Goal: Transaction & Acquisition: Purchase product/service

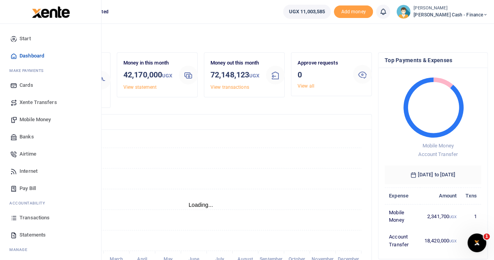
click at [26, 216] on span "Transactions" at bounding box center [35, 218] width 30 height 8
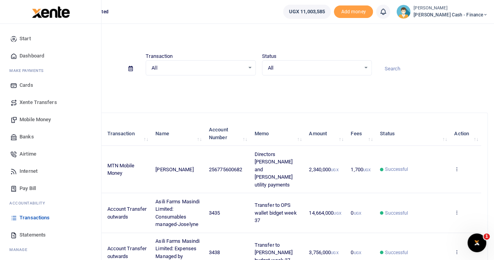
click at [33, 120] on span "Mobile Money" at bounding box center [35, 120] width 31 height 8
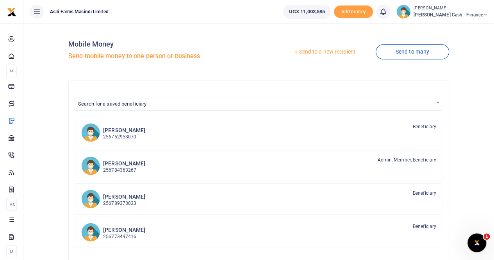
click at [314, 50] on link "Send to a new recipient" at bounding box center [325, 52] width 102 height 14
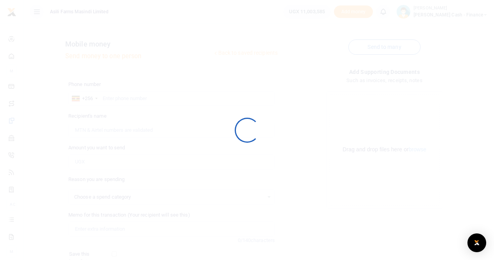
select select
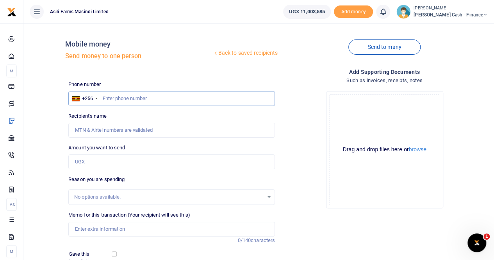
click at [118, 97] on input "text" at bounding box center [171, 98] width 207 height 15
type input "788574961"
type input "[PERSON_NAME]"
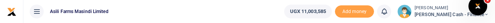
type input "788574961"
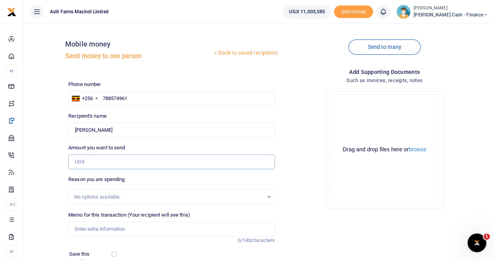
click at [91, 161] on input "Amount you want to send" at bounding box center [171, 161] width 207 height 15
type input "900,000"
click at [93, 231] on input "Memo for this transaction (Your recipient will see this)" at bounding box center [171, 229] width 207 height 15
type input "T"
click at [141, 229] on input "Payment for transportation" at bounding box center [171, 229] width 207 height 15
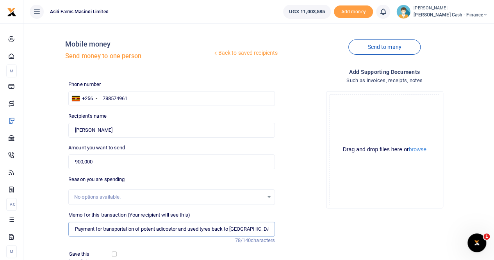
click at [172, 231] on input "Payment for transportation of potent adicostor and used tyres back to [GEOGRAPH…" at bounding box center [171, 229] width 207 height 15
click at [205, 228] on input "Payment for transportation of potent adicostor and used tyres back to [GEOGRAPH…" at bounding box center [171, 229] width 207 height 15
click at [237, 227] on input "Payment for transportation of potent adicostor and used tyres back to [GEOGRAPH…" at bounding box center [171, 229] width 207 height 15
click at [417, 150] on button "browse" at bounding box center [418, 150] width 18 height 6
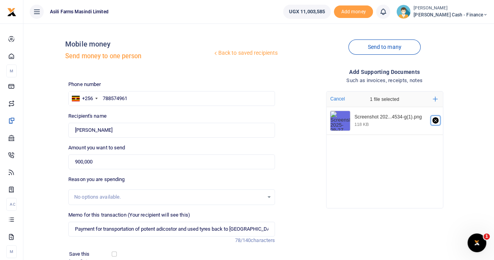
click at [435, 121] on icon "Remove file" at bounding box center [435, 120] width 3 height 3
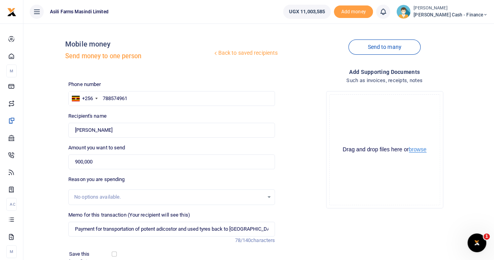
click at [420, 151] on button "browse" at bounding box center [418, 150] width 18 height 6
click at [421, 148] on button "browse" at bounding box center [418, 150] width 18 height 6
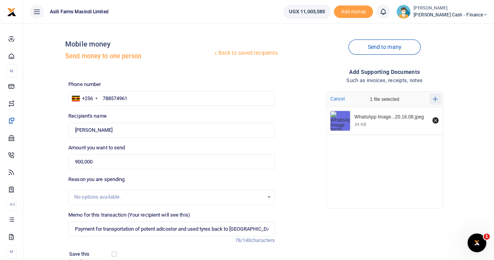
click at [435, 96] on icon "Add more files" at bounding box center [435, 99] width 5 height 6
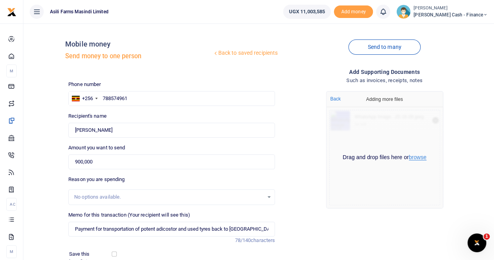
click at [415, 159] on button "browse" at bounding box center [418, 157] width 18 height 6
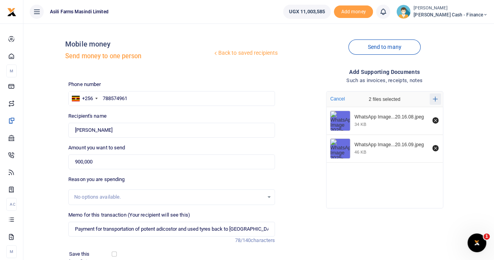
click at [432, 98] on button "Add more" at bounding box center [435, 98] width 11 height 11
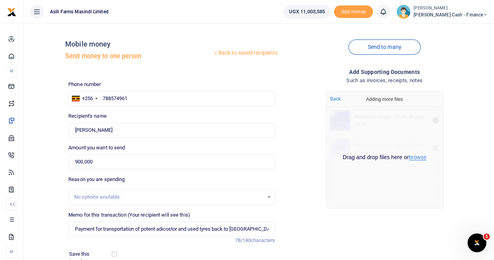
click at [412, 157] on button "browse" at bounding box center [418, 157] width 18 height 6
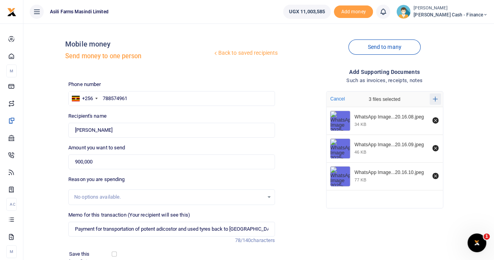
click at [435, 98] on icon "Add more files" at bounding box center [435, 99] width 5 height 6
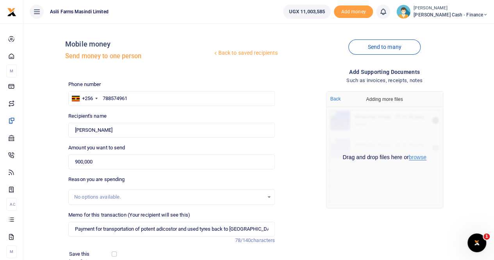
click at [417, 157] on button "browse" at bounding box center [418, 157] width 18 height 6
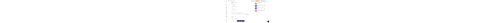
scroll to position [85, 0]
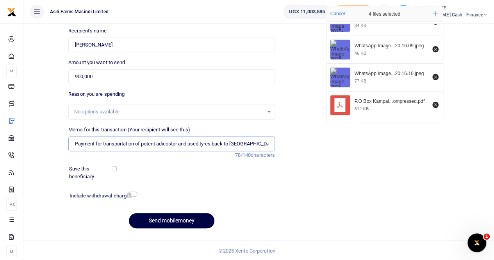
click at [171, 143] on input "Payment for transportation of potent adicostor and used tyres back to [GEOGRAPH…" at bounding box center [171, 143] width 207 height 15
click at [159, 143] on input "Payment for transportation of potent adiconstor and used tyres back to [GEOGRAP…" at bounding box center [171, 143] width 207 height 15
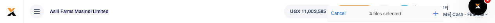
type input "Payment for transportation of potent from bukora adiconstor and used tyres back…"
